Goal: Book appointment/travel/reservation

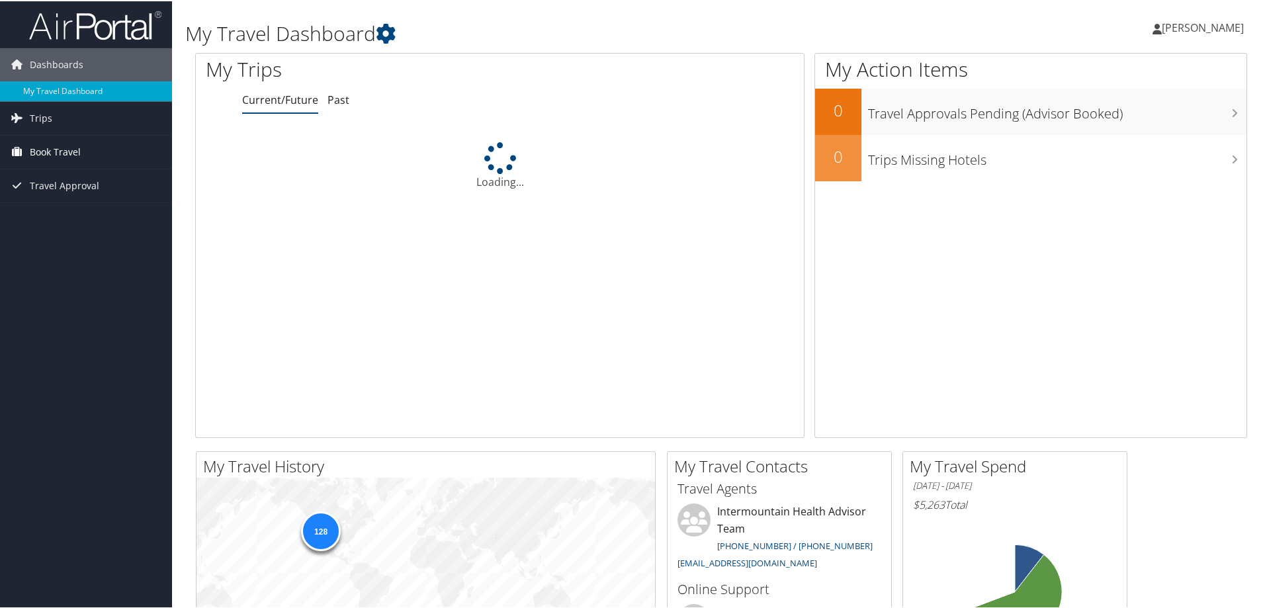
click at [65, 155] on span "Book Travel" at bounding box center [55, 150] width 51 height 33
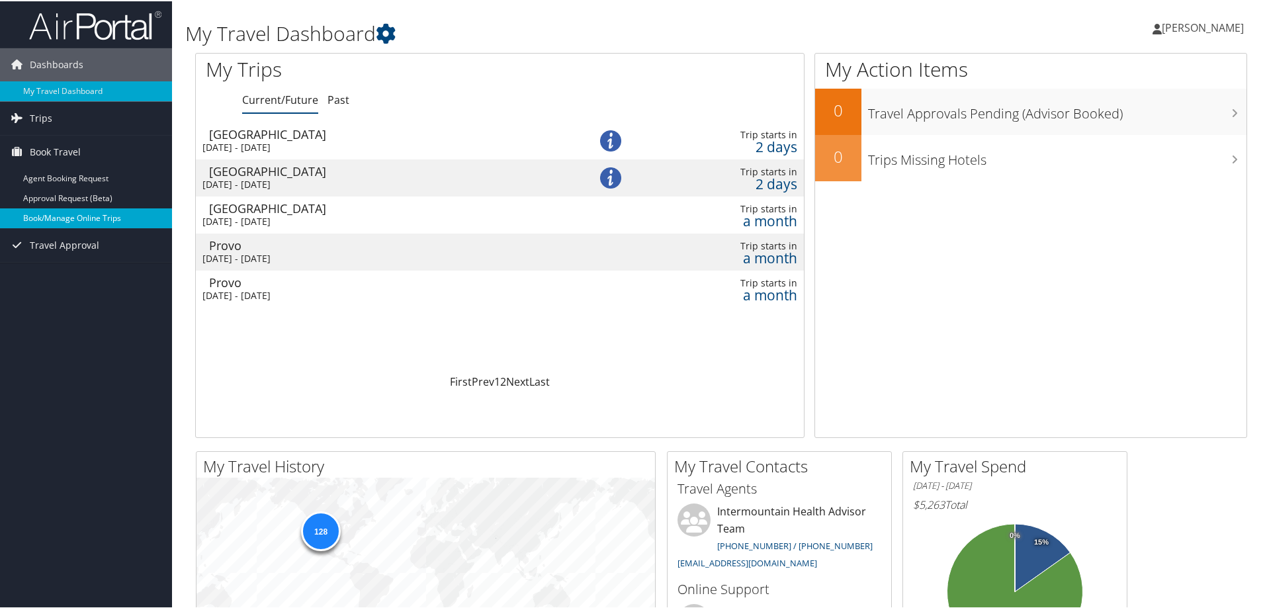
click at [90, 216] on link "Book/Manage Online Trips" at bounding box center [86, 217] width 172 height 20
click at [241, 281] on div "Provo" at bounding box center [384, 281] width 351 height 12
